Goal: Task Accomplishment & Management: Use online tool/utility

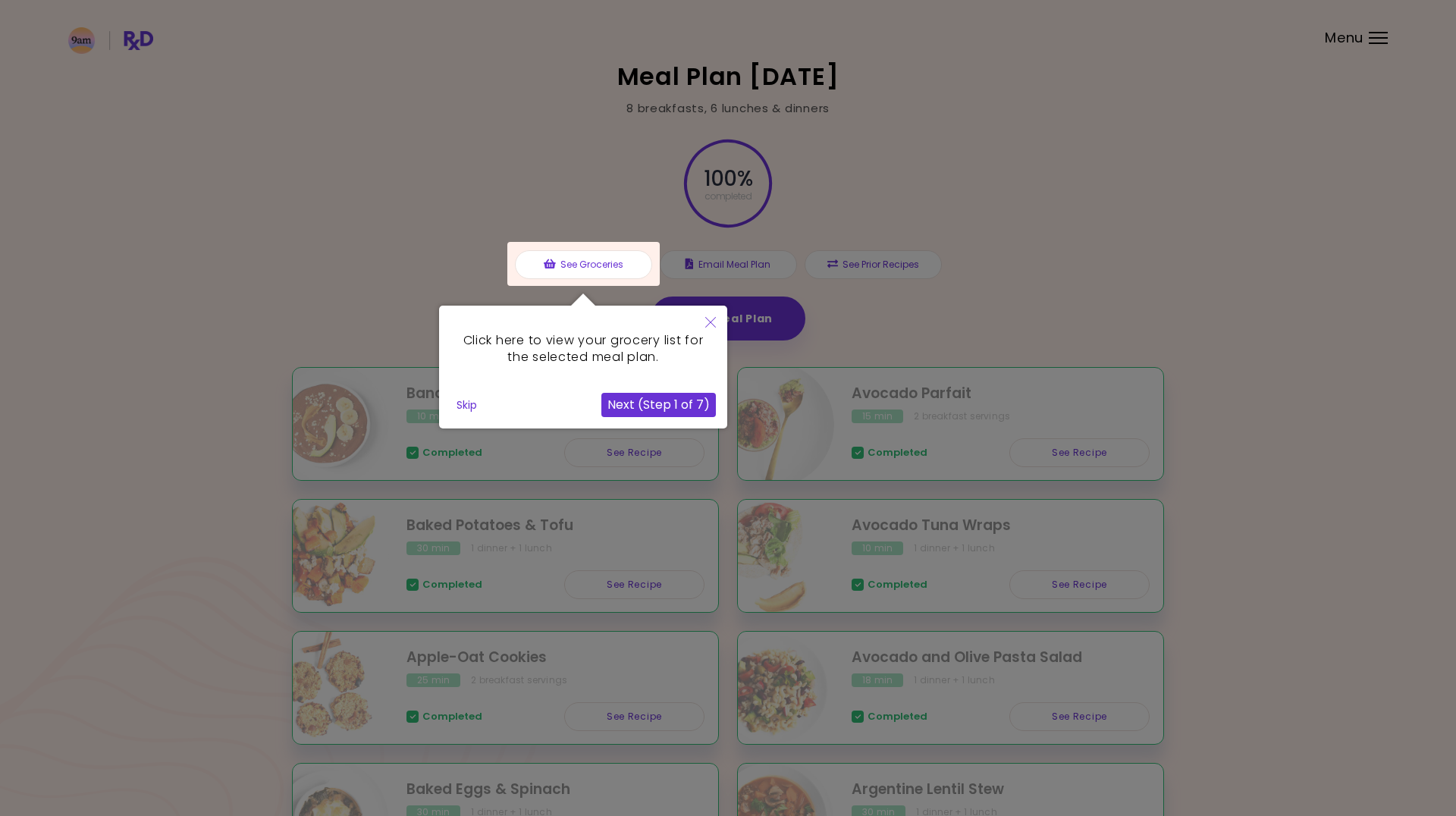
click at [457, 400] on button "Skip" at bounding box center [466, 405] width 33 height 23
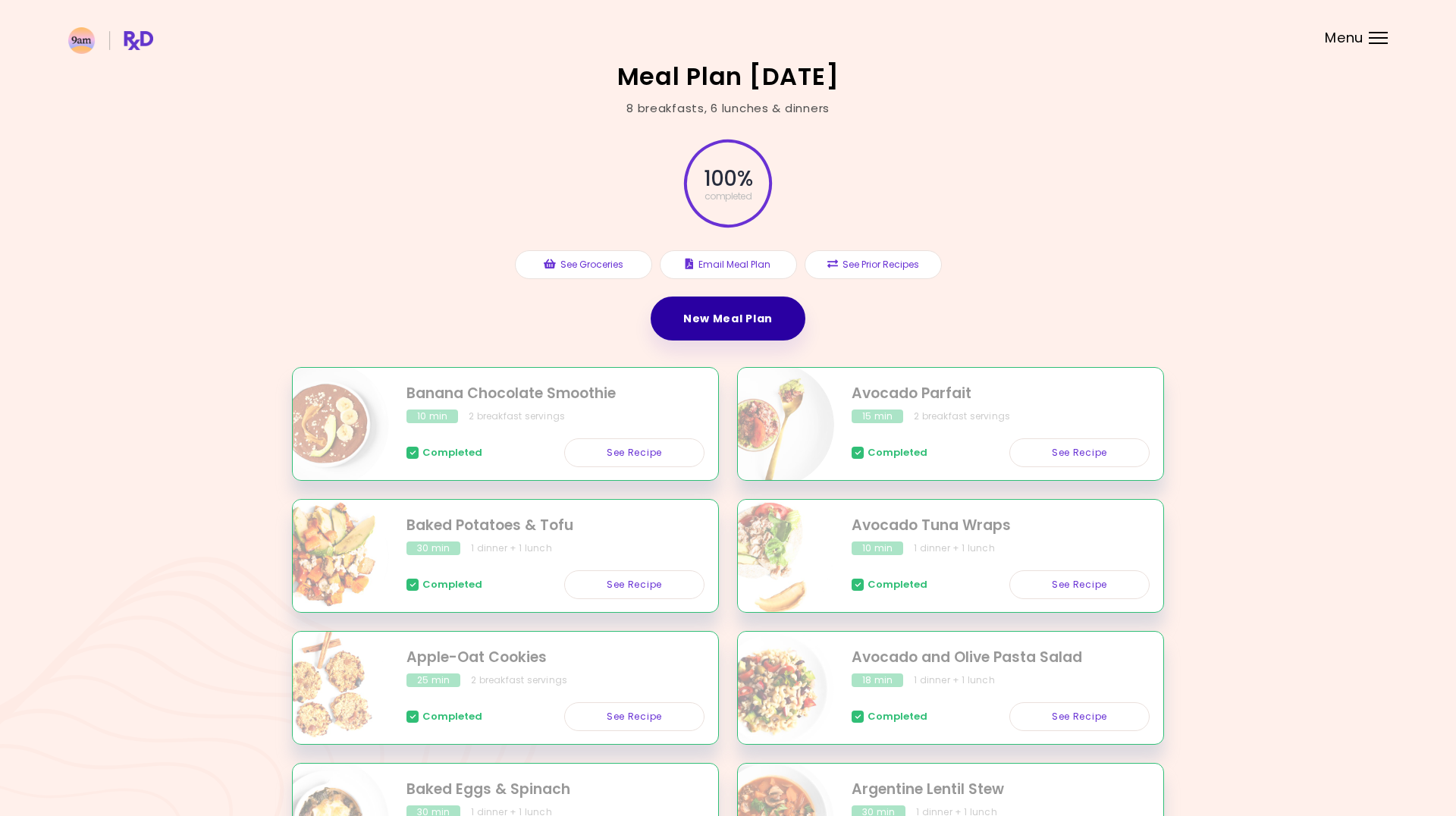
click at [739, 324] on link "New Meal Plan" at bounding box center [728, 318] width 155 height 44
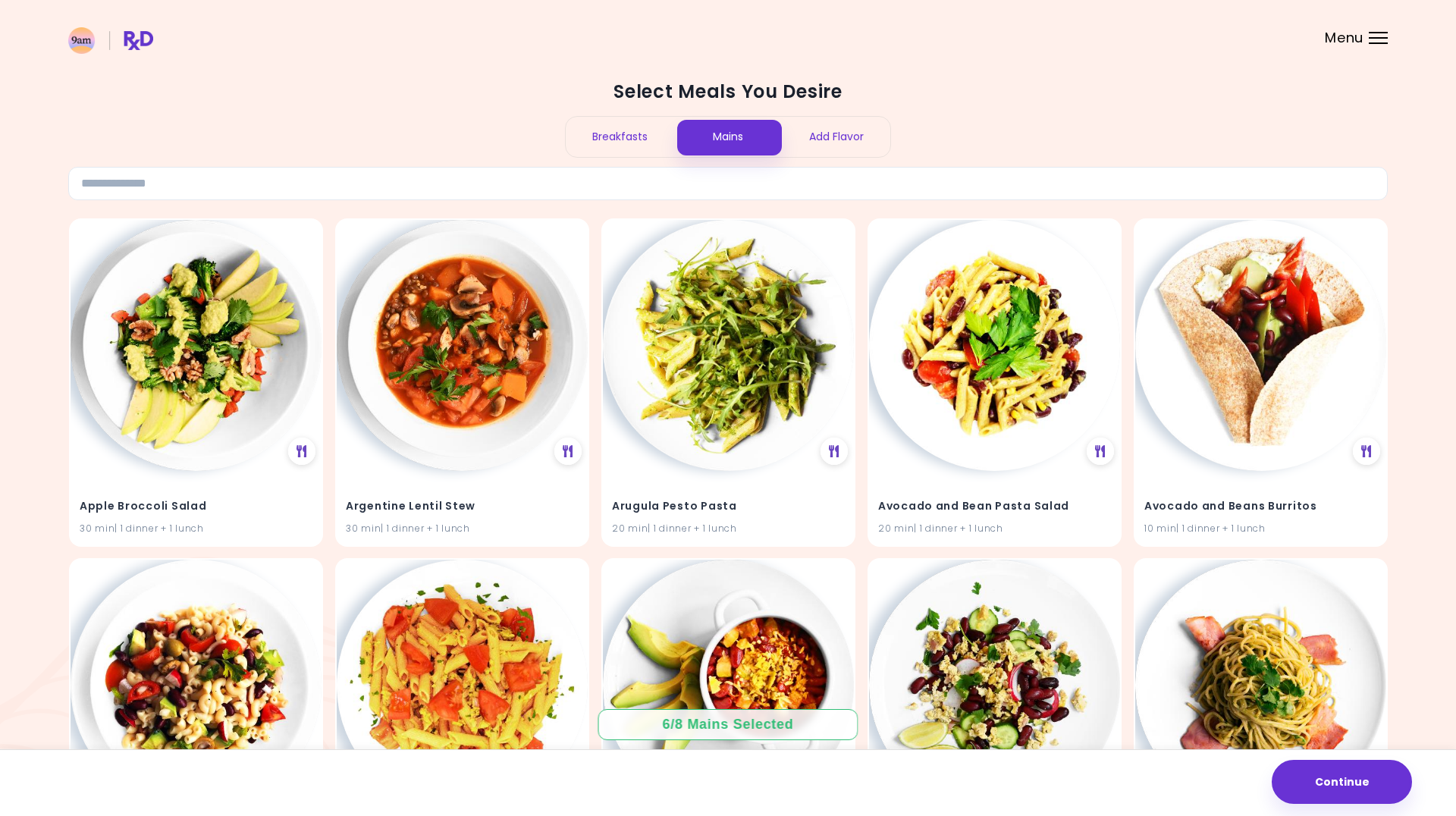
click at [827, 141] on div "Add Flavor" at bounding box center [835, 136] width 109 height 40
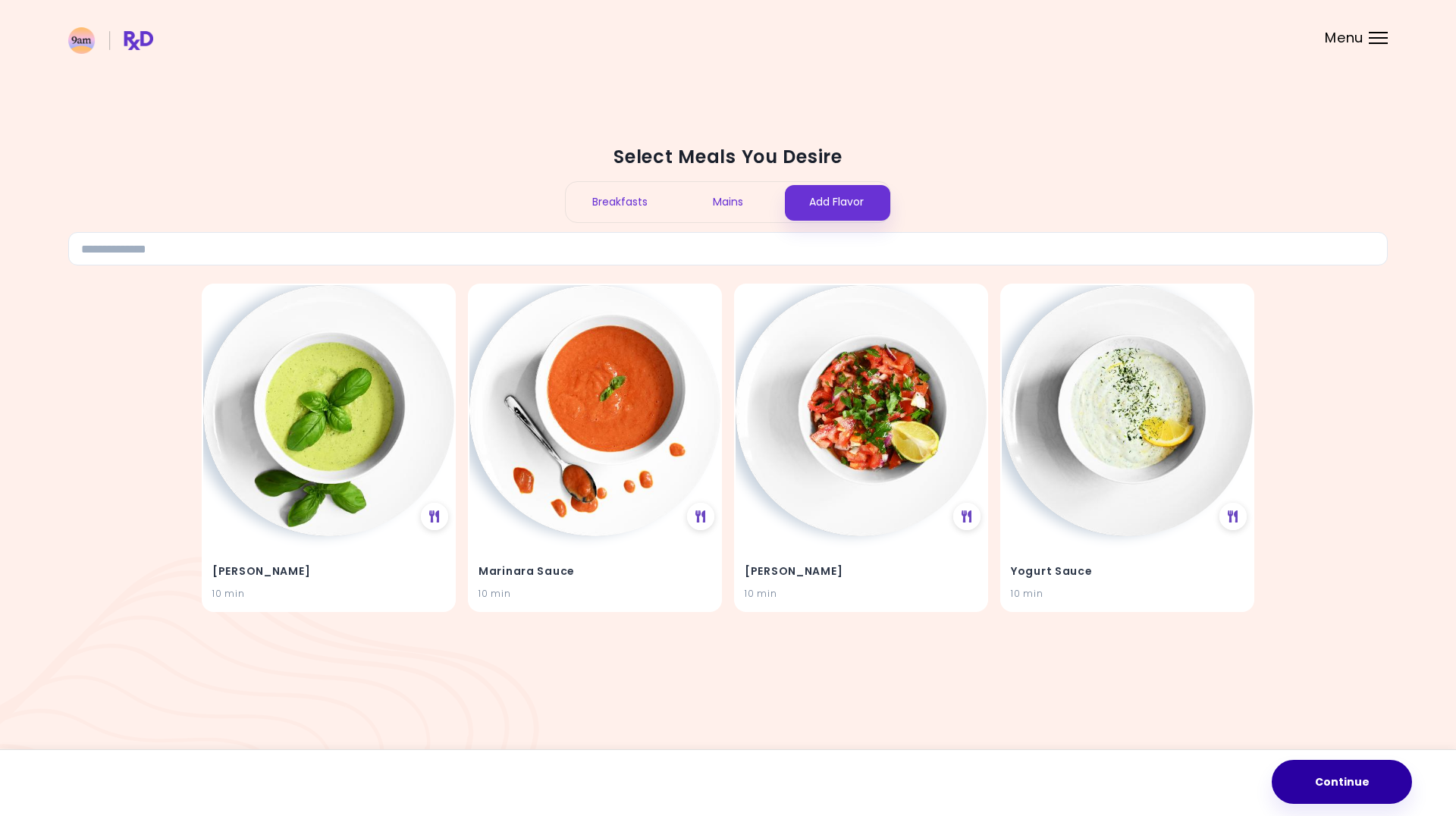
click at [1318, 774] on button "Continue" at bounding box center [1341, 782] width 141 height 44
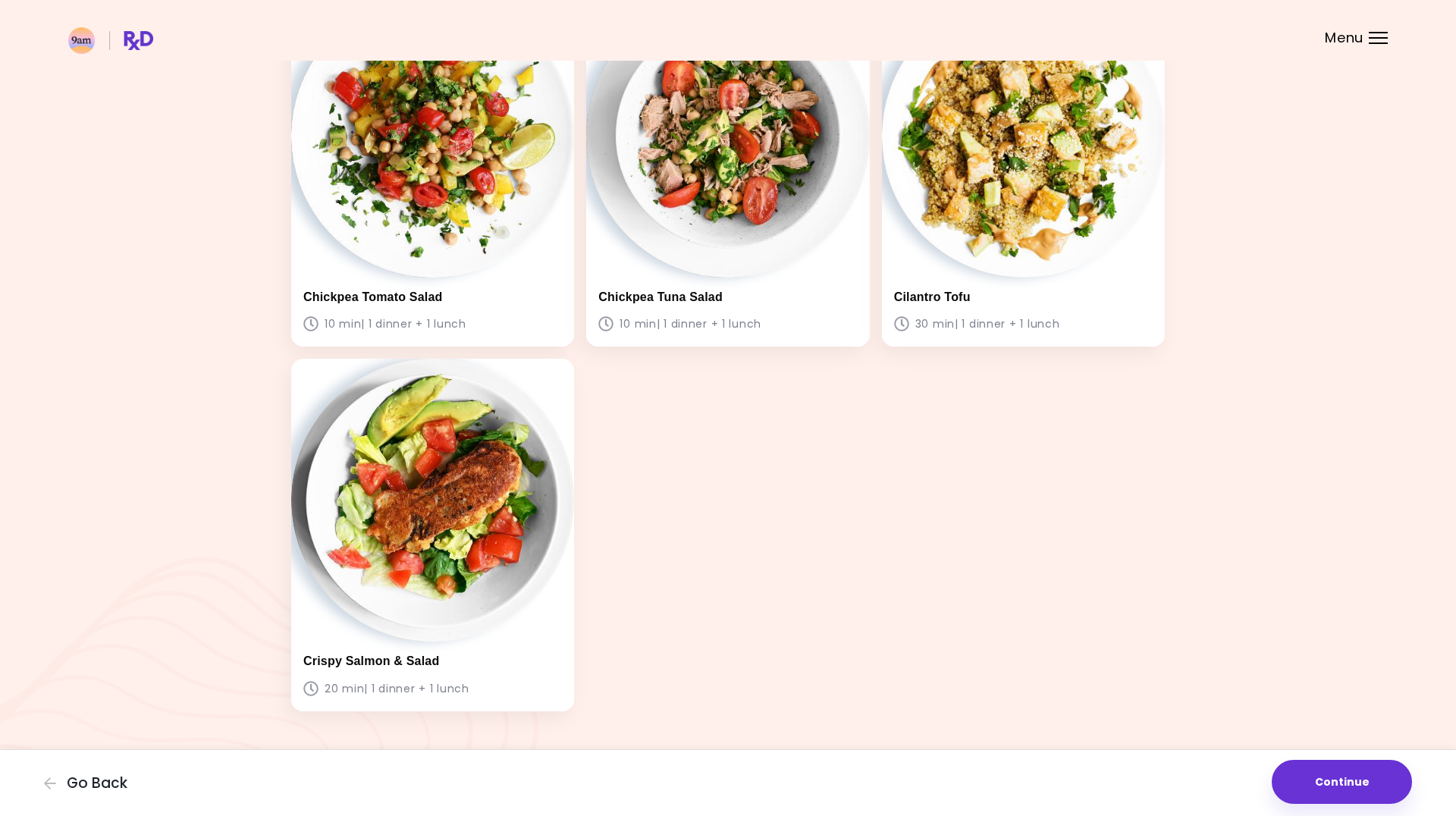
scroll to position [880, 0]
click at [1336, 782] on button "Continue" at bounding box center [1341, 782] width 141 height 44
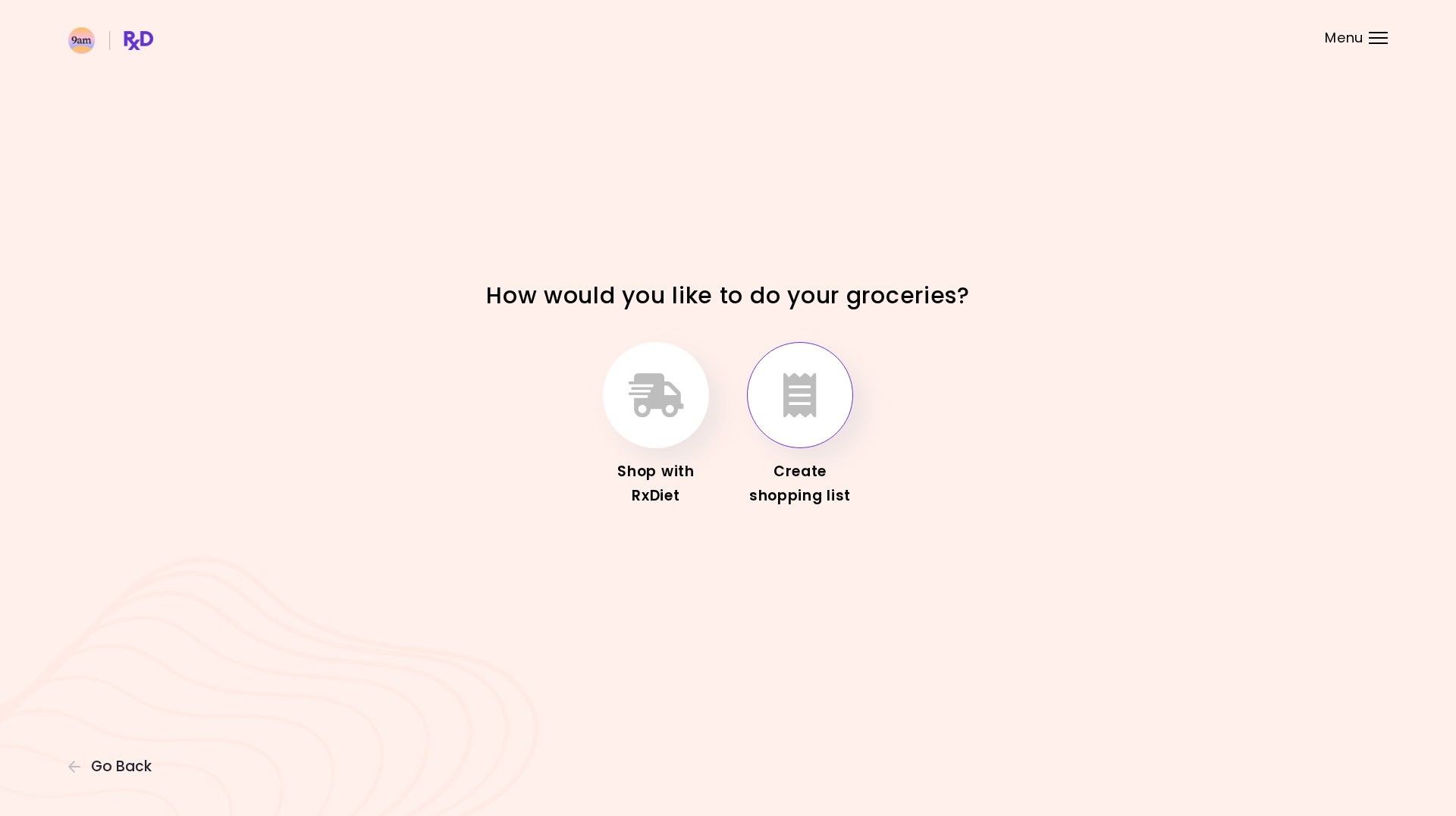
click at [811, 400] on icon "button" at bounding box center [800, 395] width 34 height 44
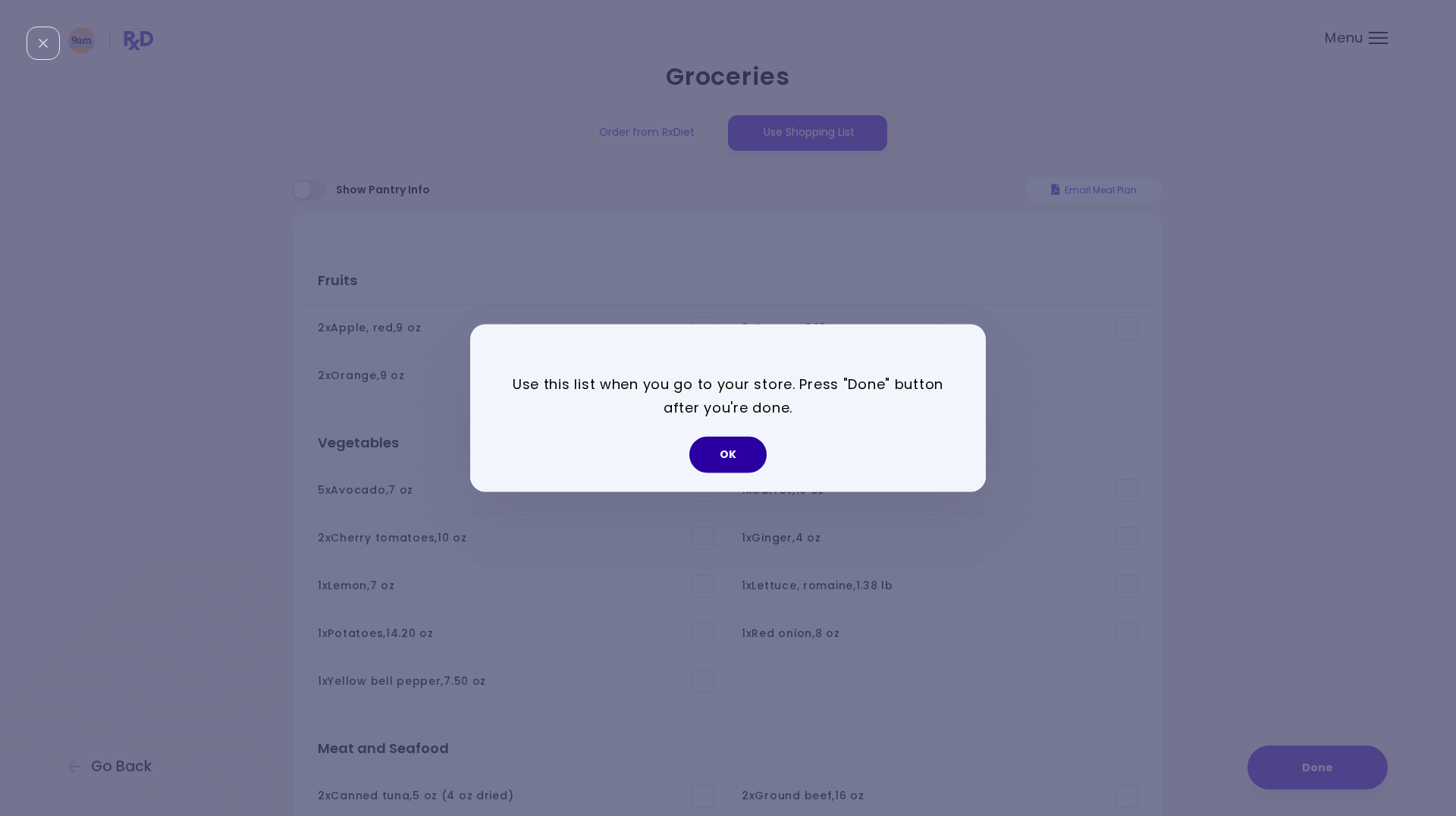
click at [728, 446] on button "OK" at bounding box center [728, 454] width 77 height 36
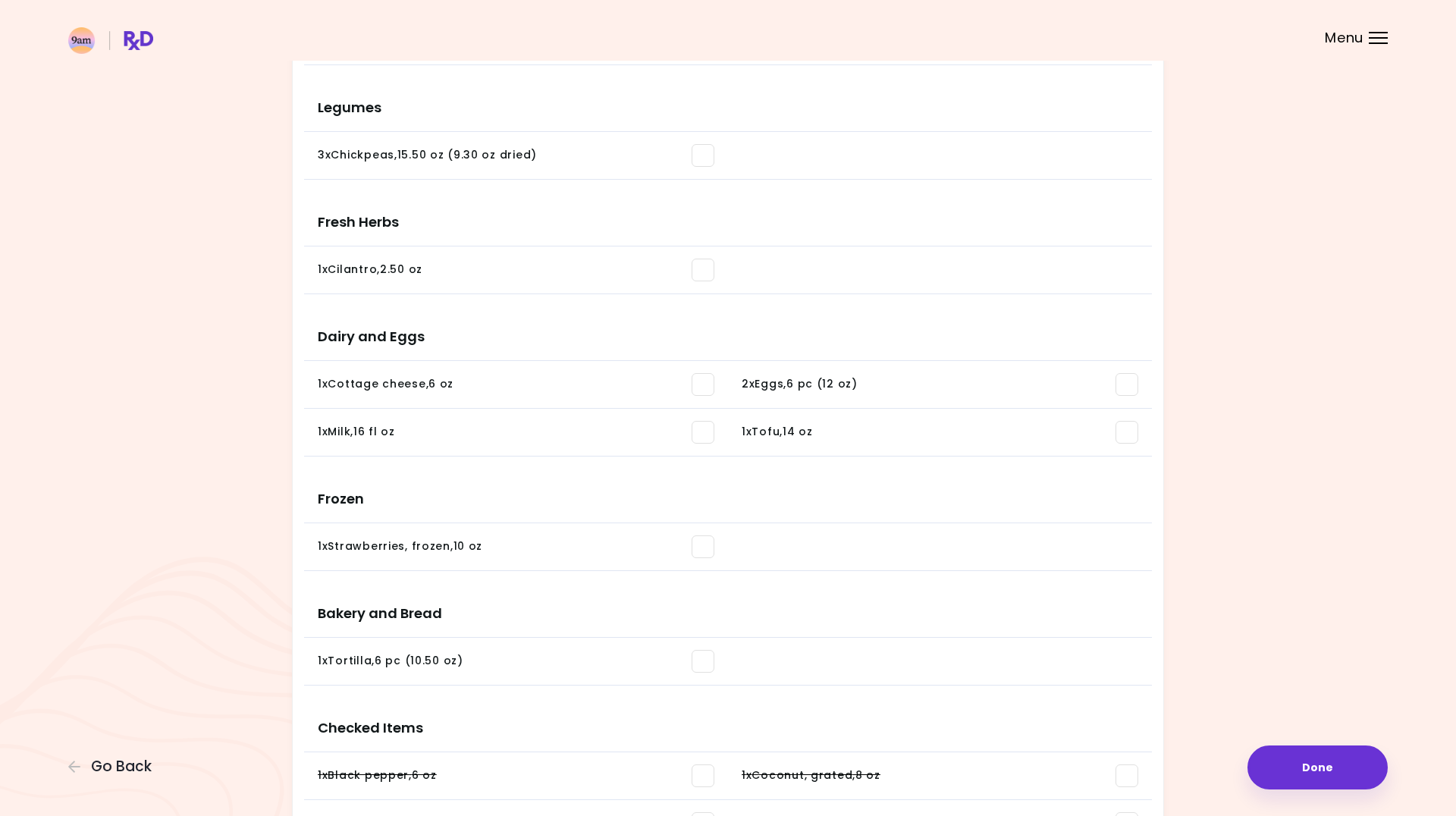
scroll to position [802, 0]
click at [701, 549] on span at bounding box center [703, 547] width 23 height 23
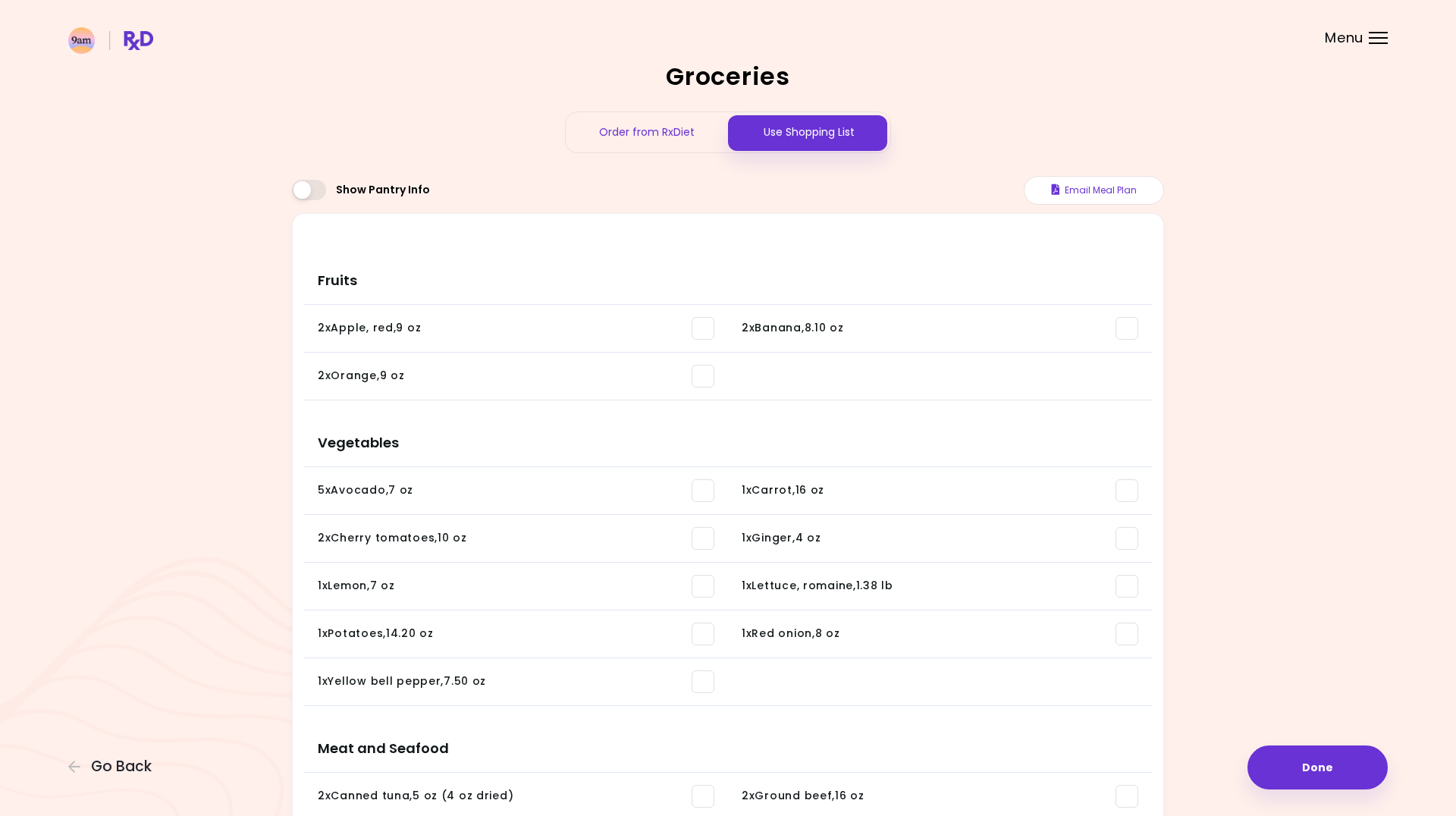
scroll to position [0, 0]
click at [1109, 187] on button "Email Meal Plan" at bounding box center [1094, 190] width 141 height 29
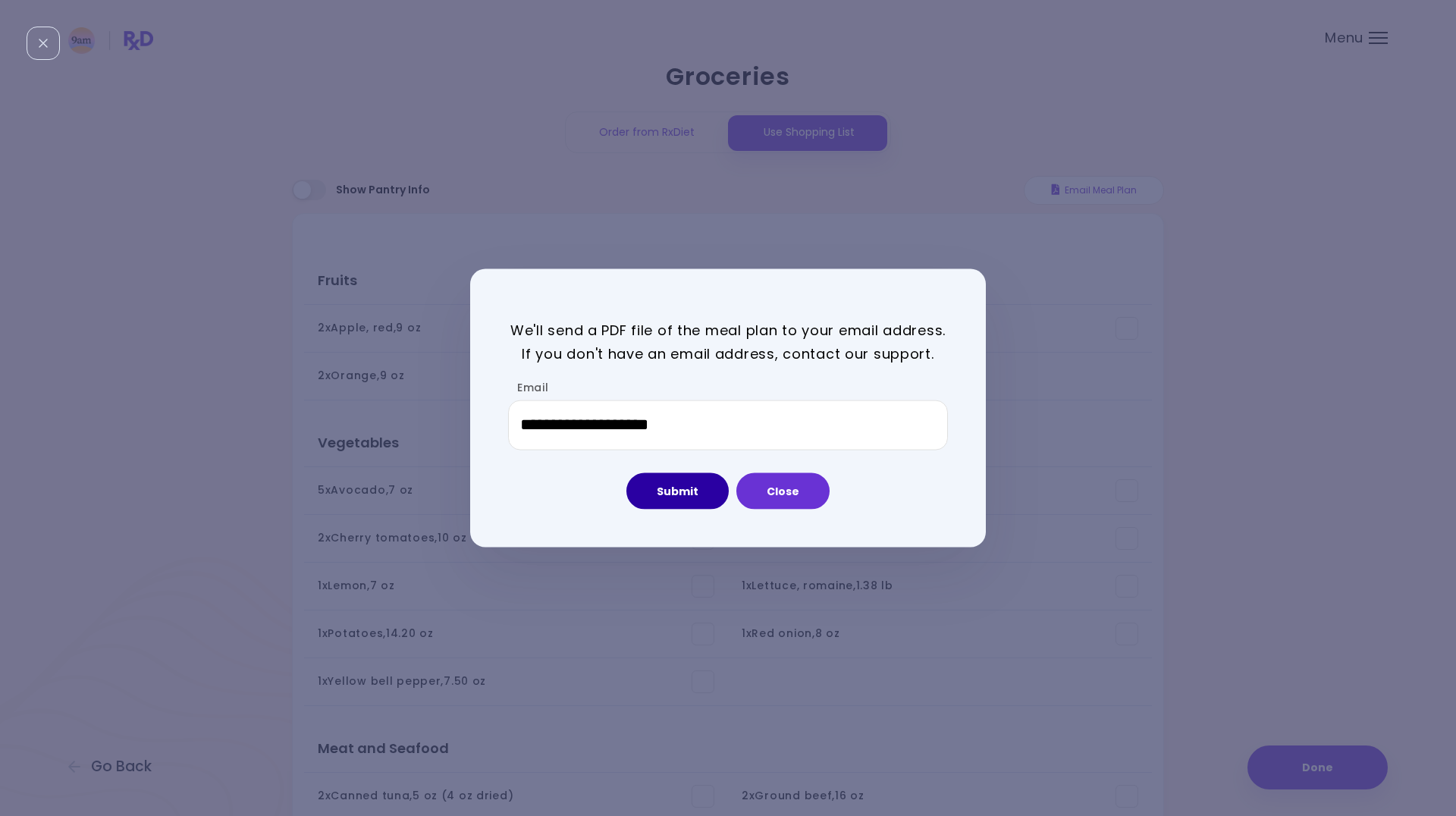
click at [682, 487] on button "Submit" at bounding box center [677, 490] width 103 height 36
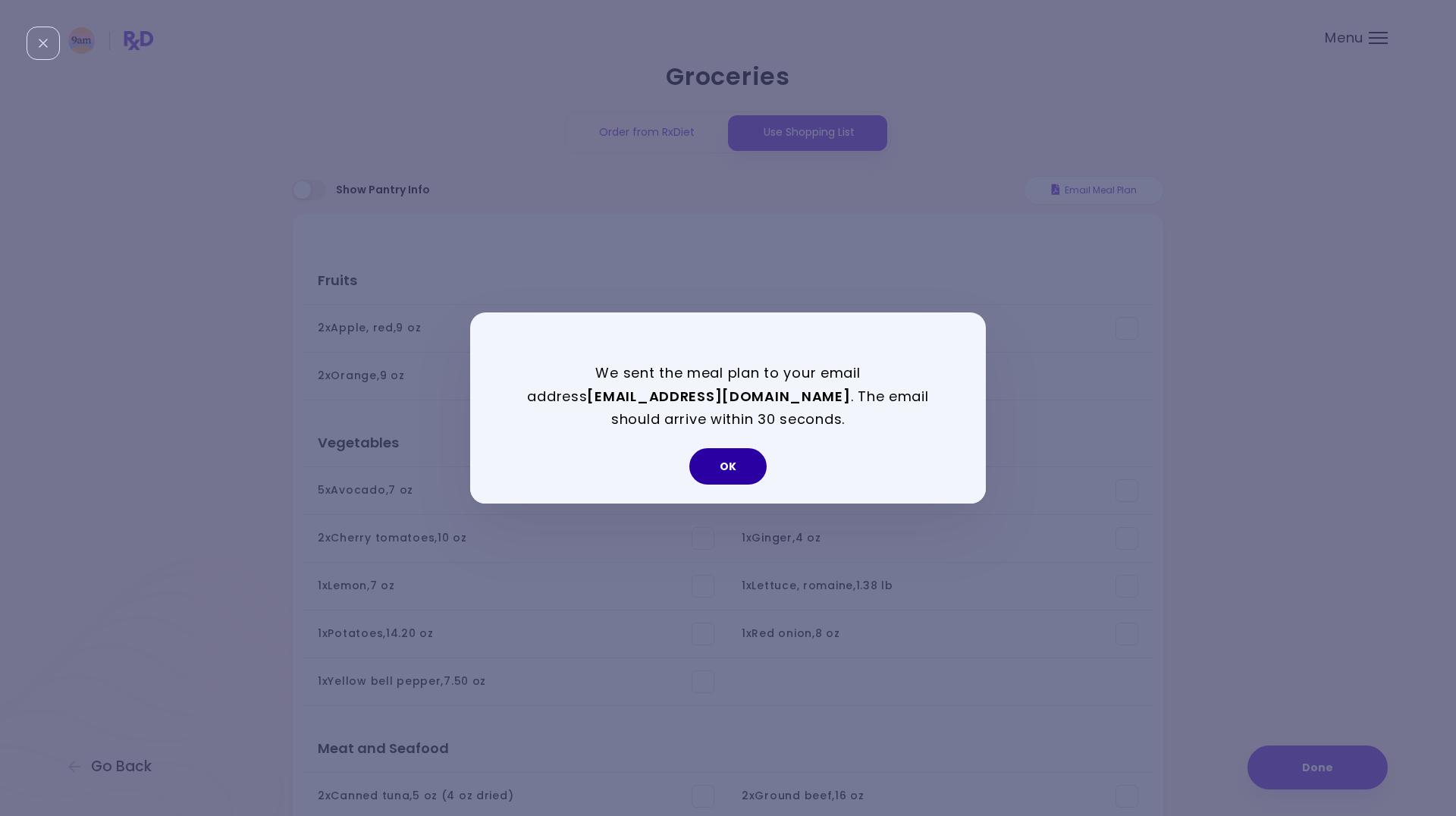
click at [721, 466] on button "OK" at bounding box center [728, 466] width 77 height 36
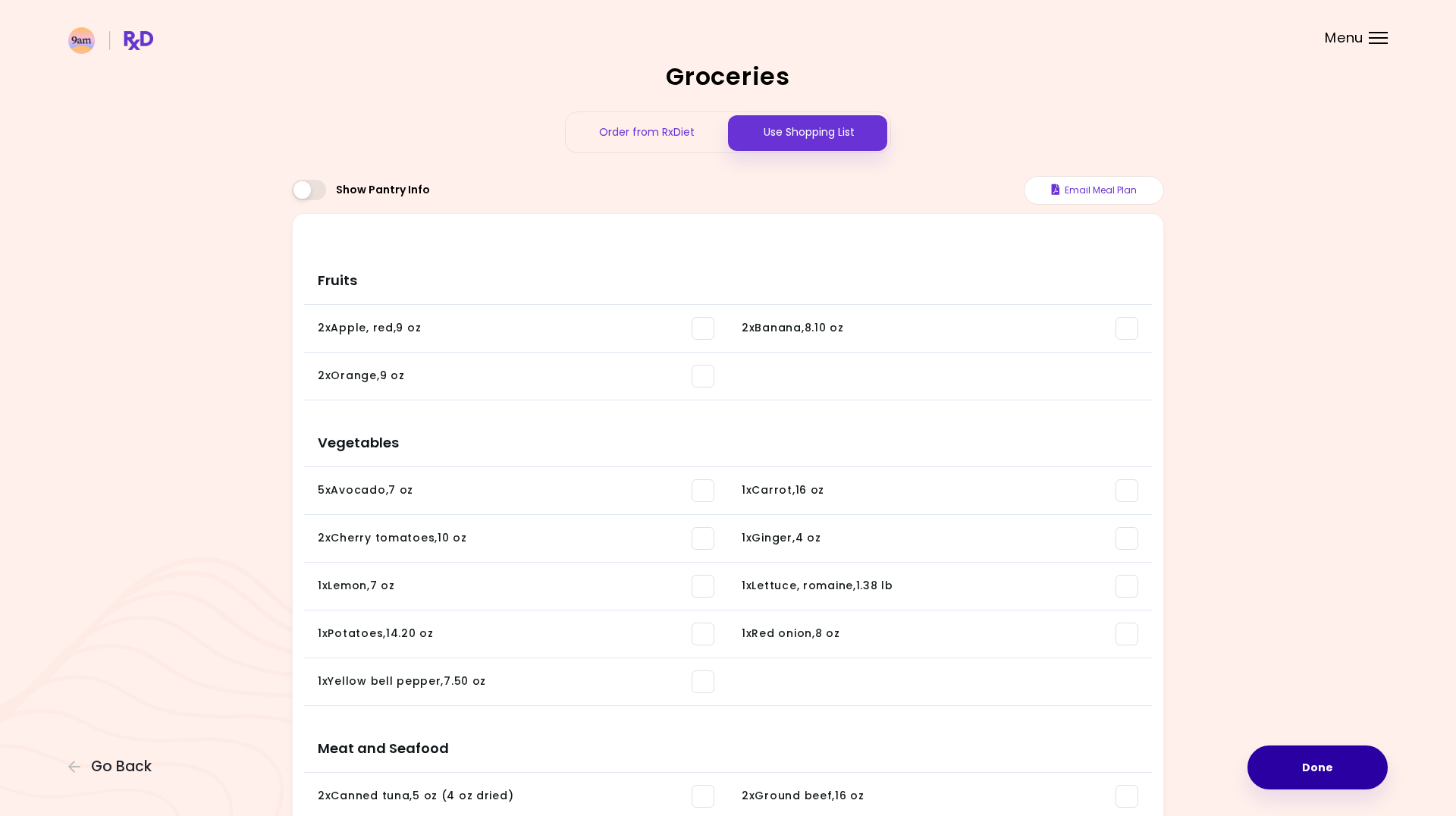
click at [1307, 768] on button "Done" at bounding box center [1317, 767] width 141 height 44
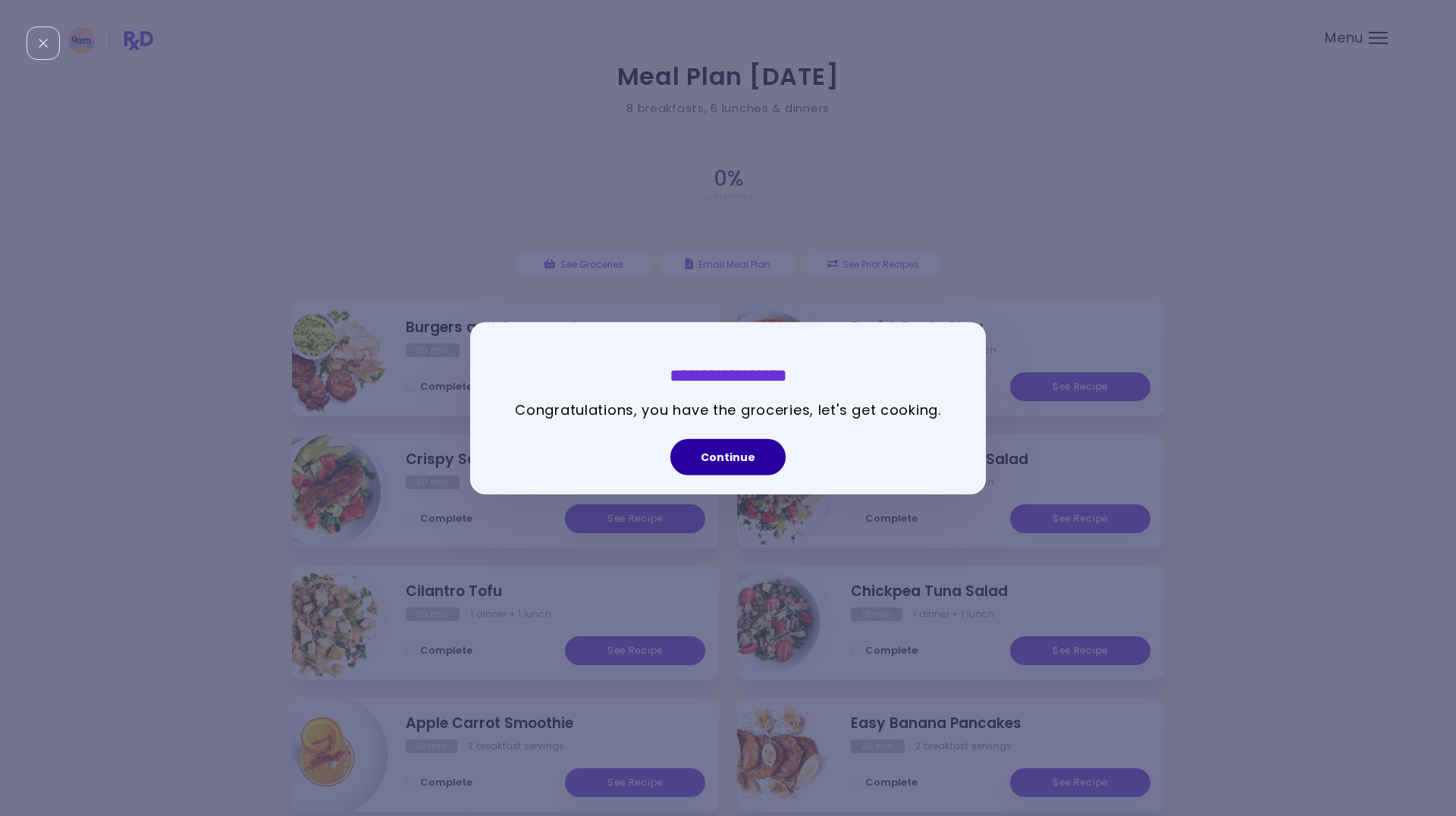
click at [731, 461] on button "Continue" at bounding box center [728, 456] width 115 height 36
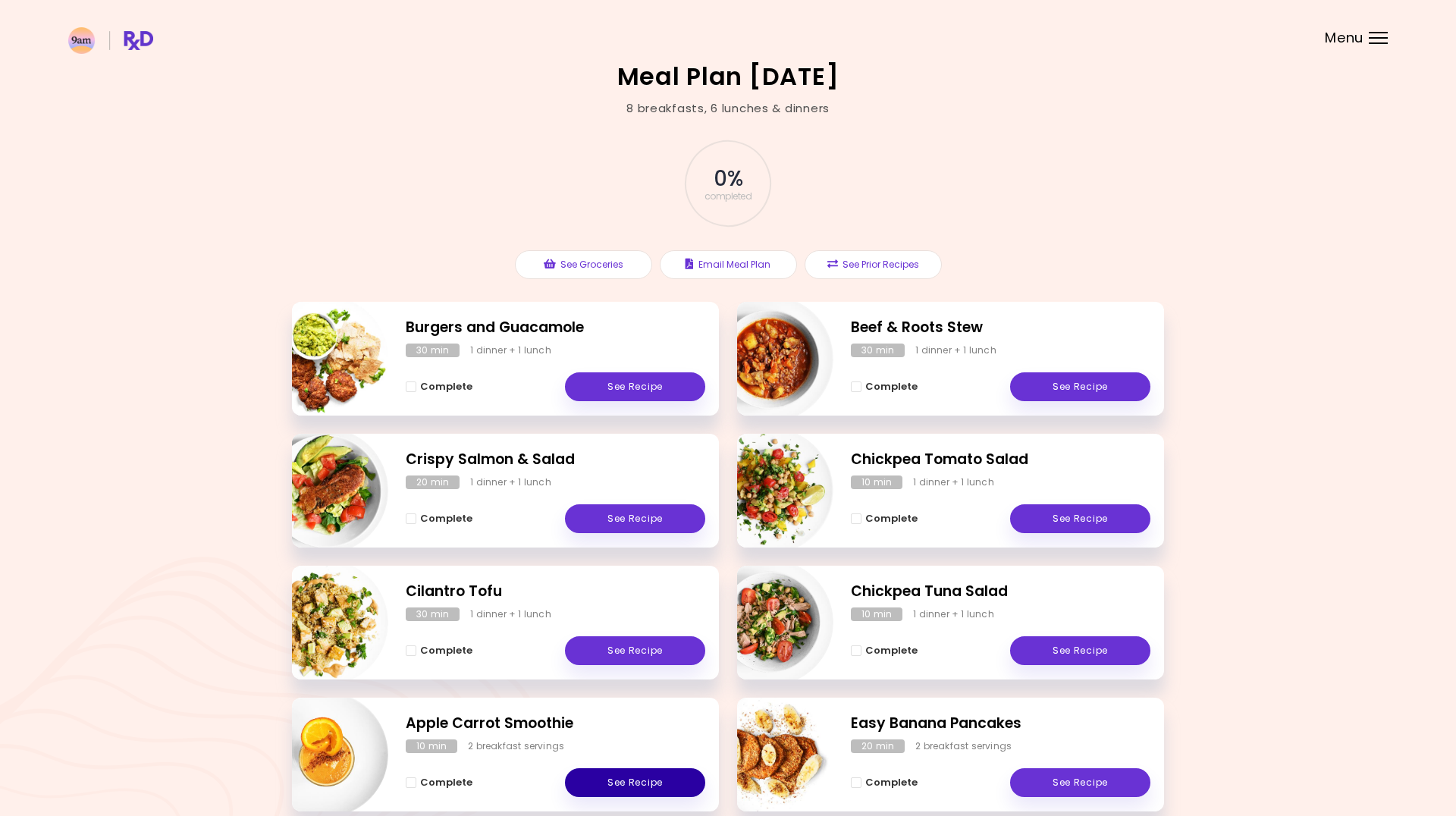
click at [625, 782] on link "See Recipe" at bounding box center [635, 782] width 141 height 29
